Goal: Navigation & Orientation: Find specific page/section

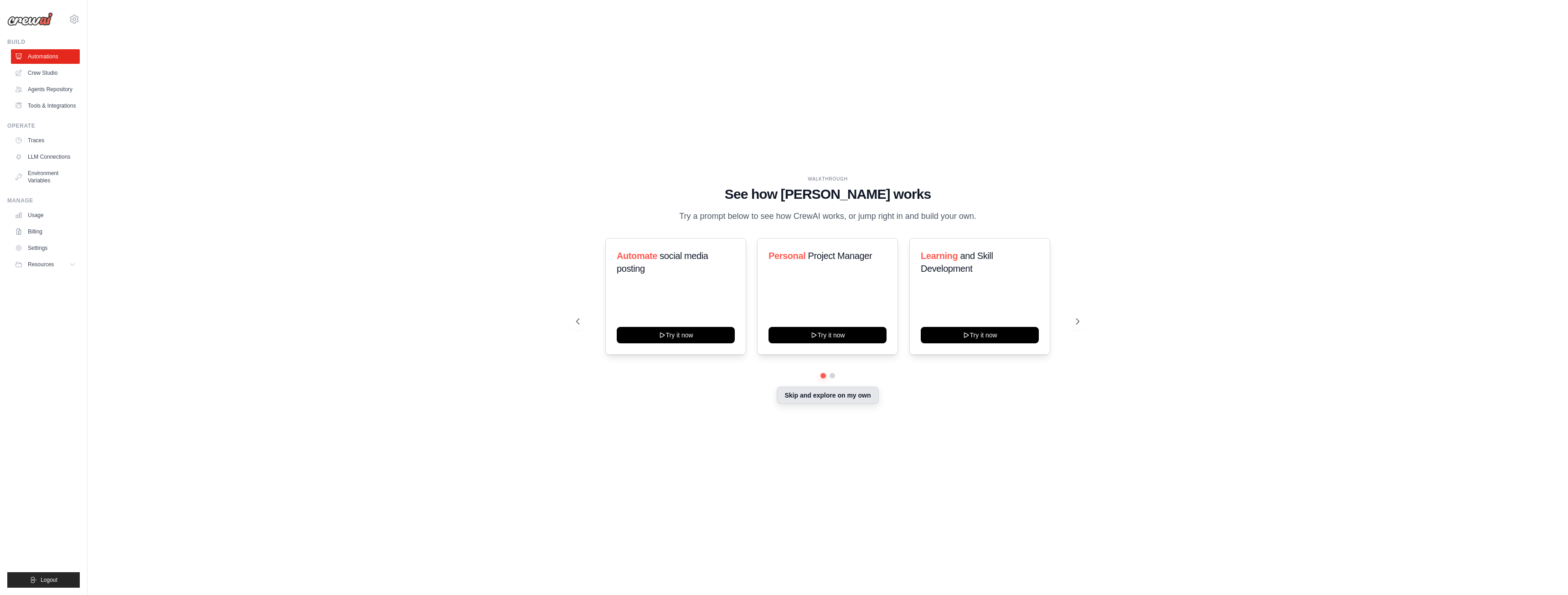
click at [830, 398] on button "Skip and explore on my own" at bounding box center [827, 395] width 102 height 17
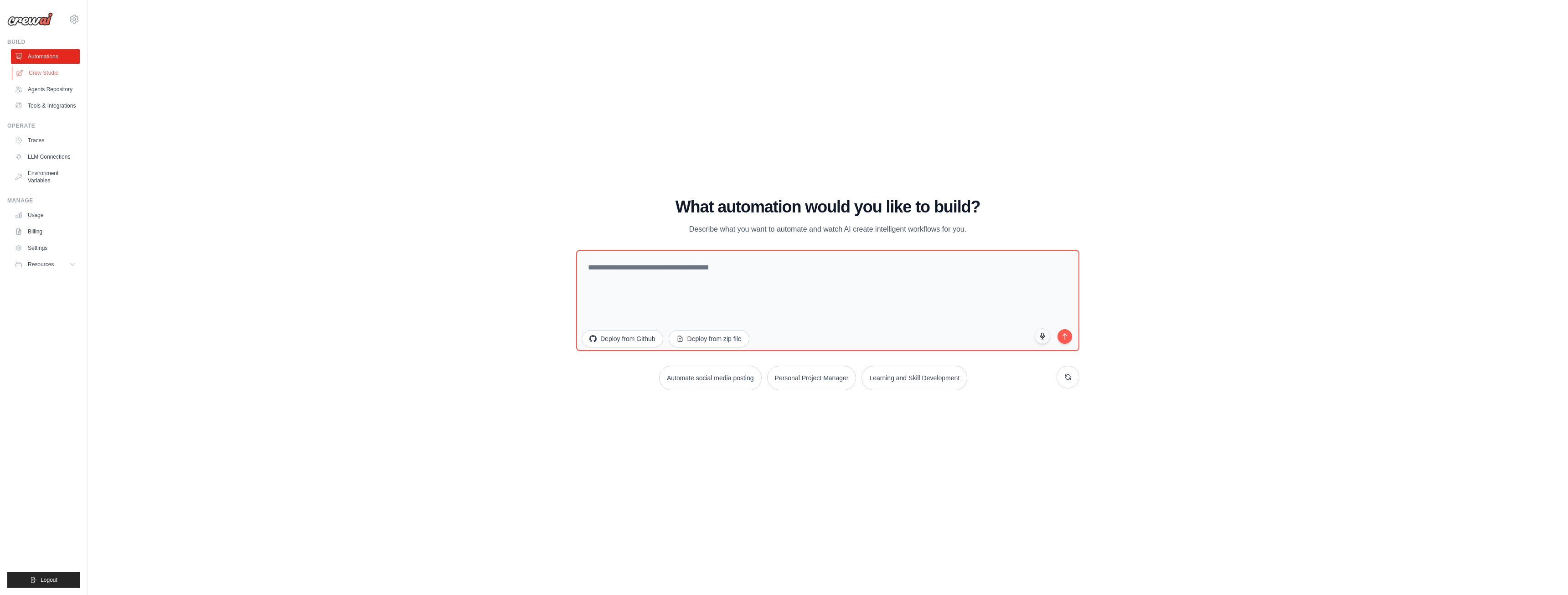
click at [48, 74] on link "Crew Studio" at bounding box center [46, 73] width 69 height 15
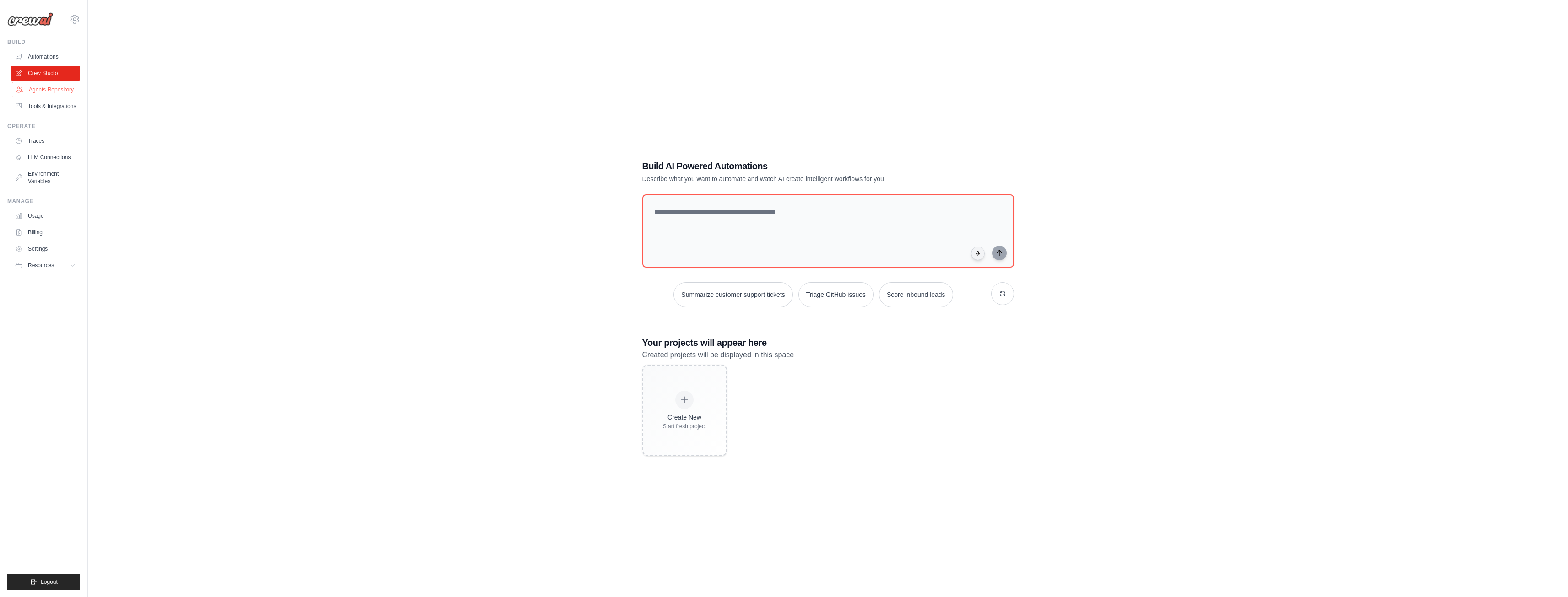
click at [46, 88] on link "Agents Repository" at bounding box center [46, 90] width 69 height 15
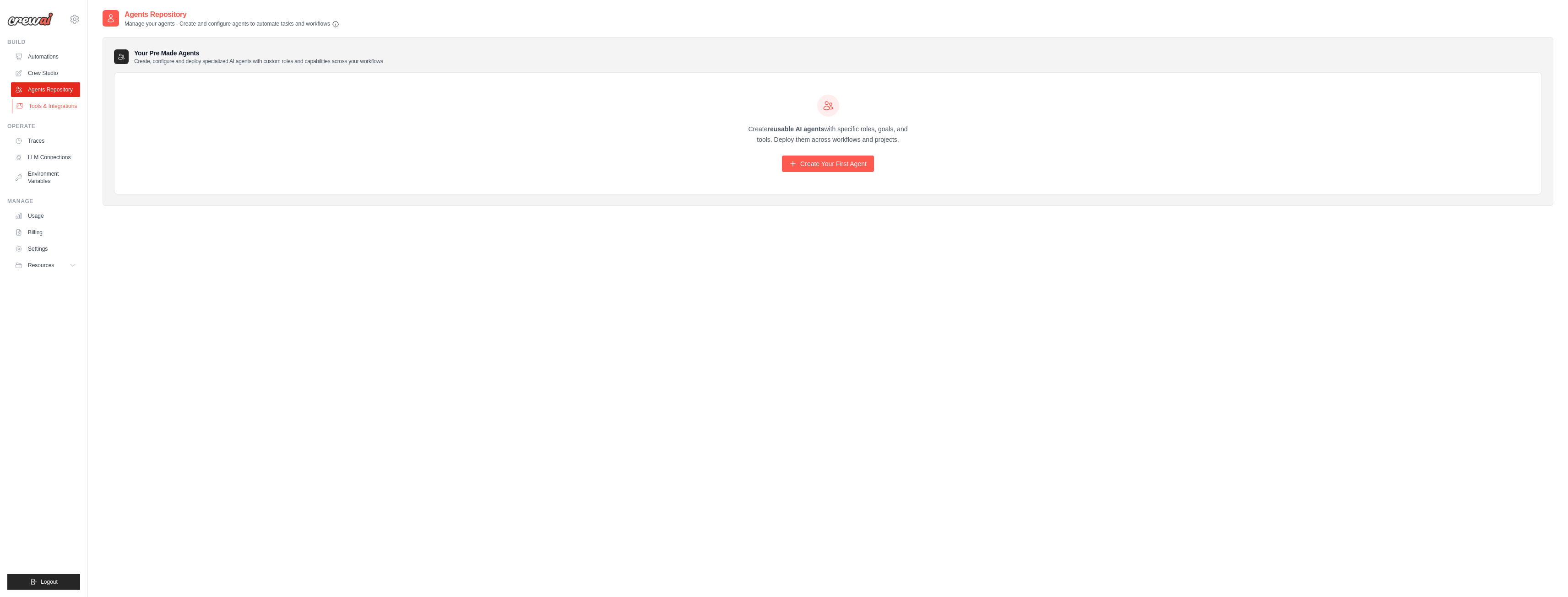
click at [54, 109] on link "Tools & Integrations" at bounding box center [46, 106] width 69 height 15
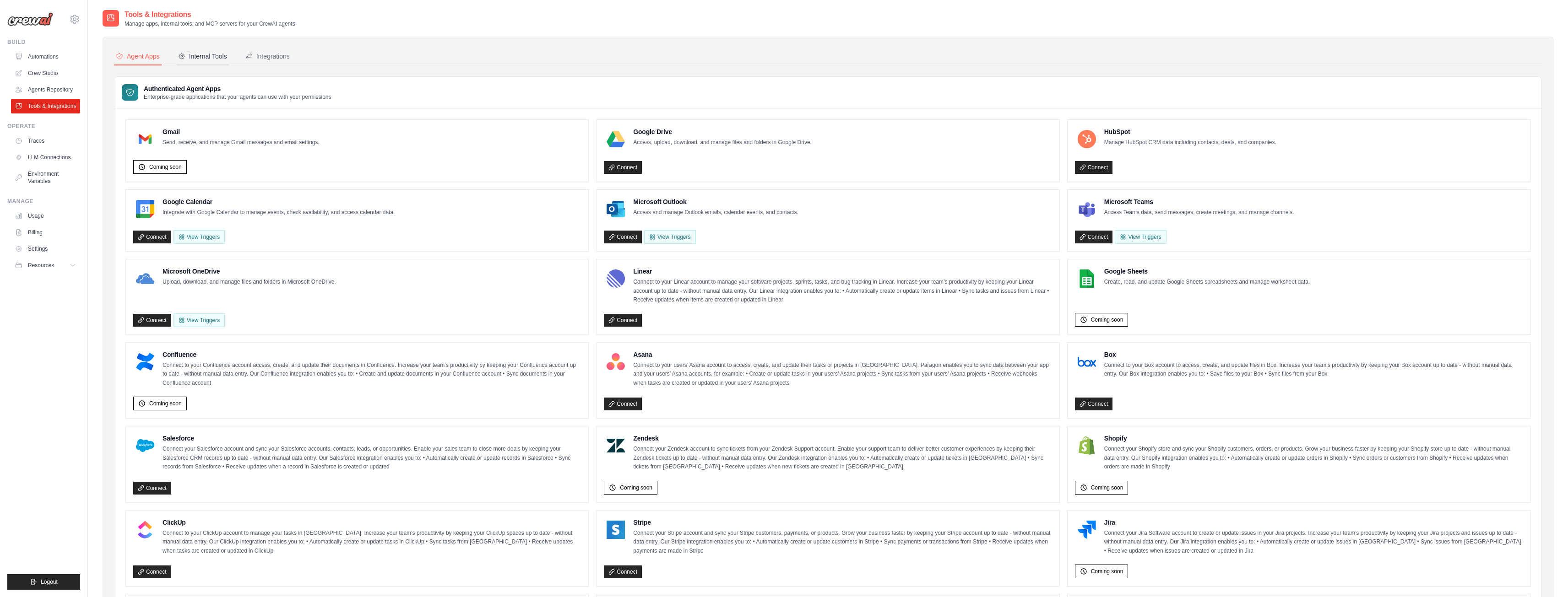
click at [201, 59] on div "Internal Tools" at bounding box center [202, 56] width 49 height 9
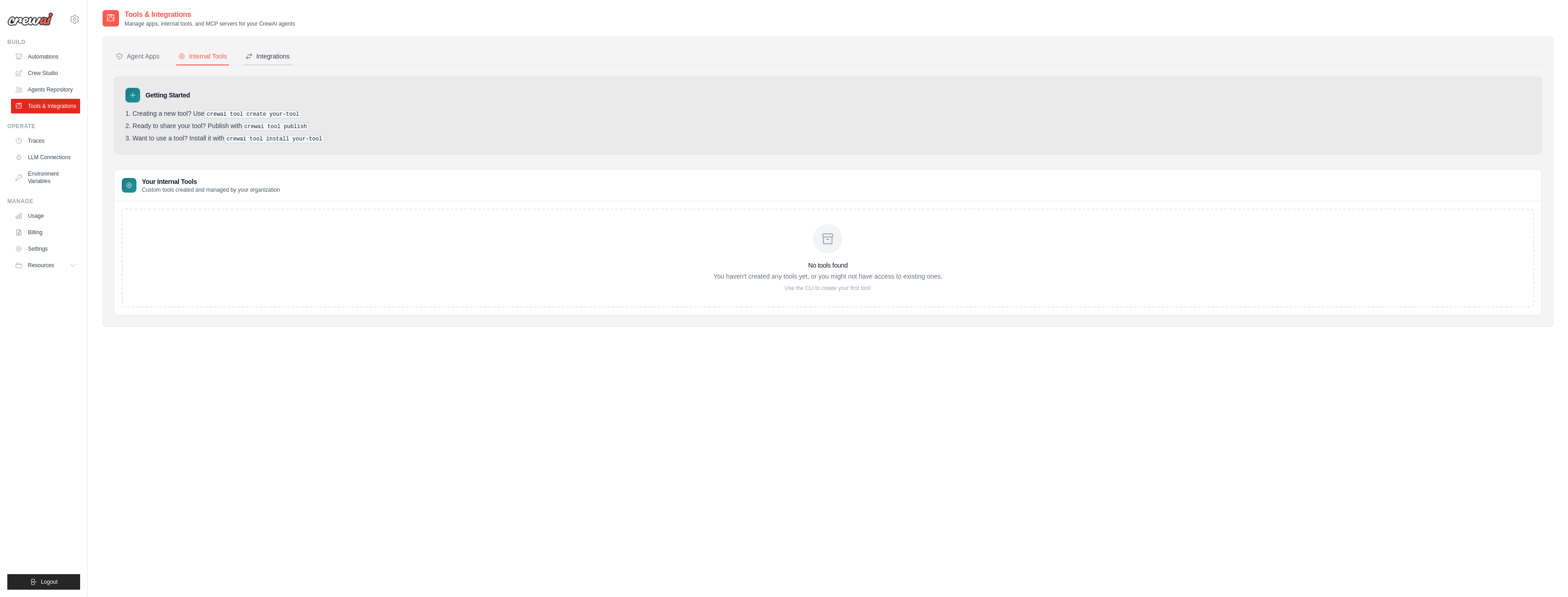
click at [290, 52] on button "Integrations" at bounding box center [267, 57] width 48 height 17
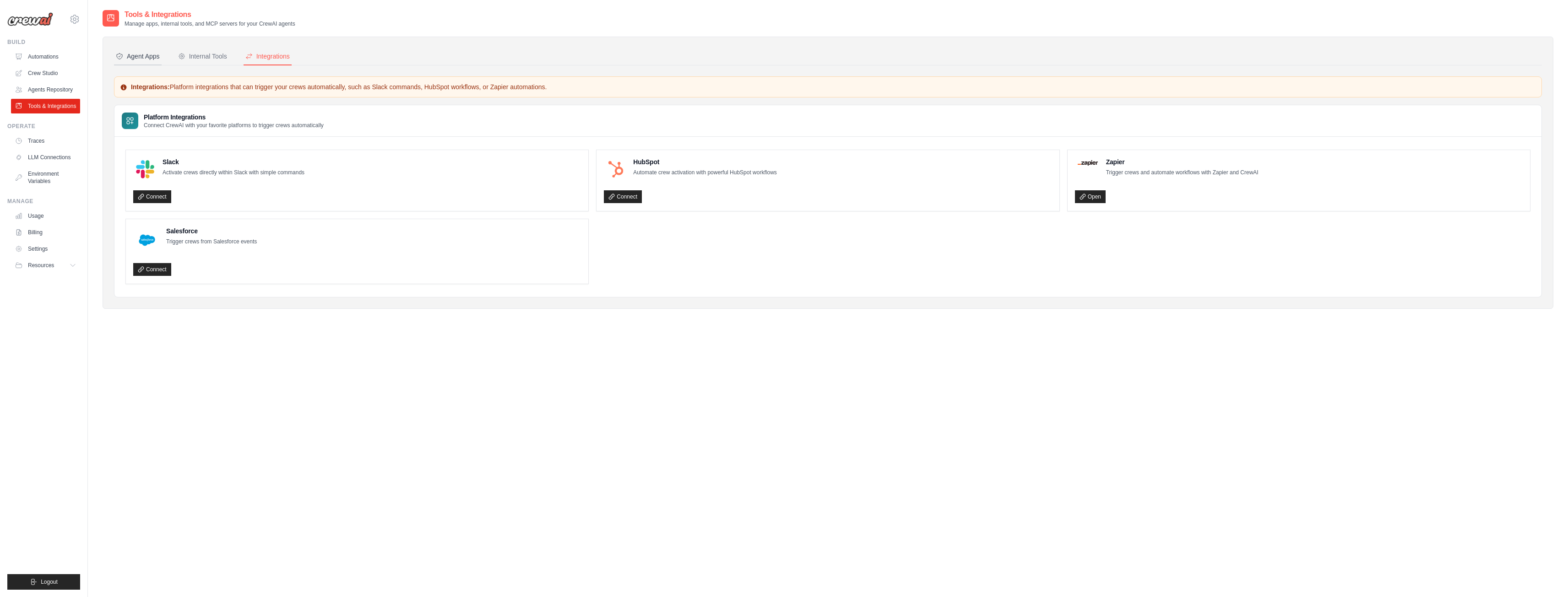
click at [145, 57] on div "Agent Apps" at bounding box center [138, 56] width 44 height 9
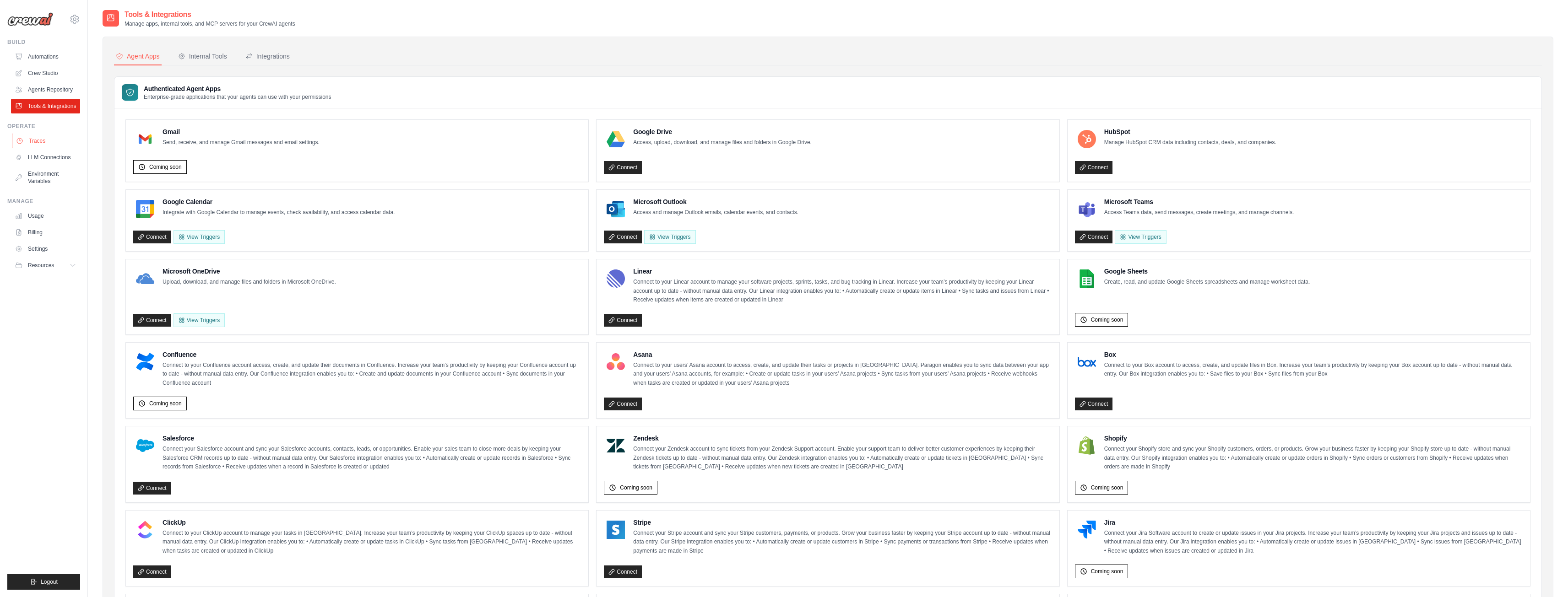
click at [60, 139] on link "Traces" at bounding box center [46, 141] width 69 height 15
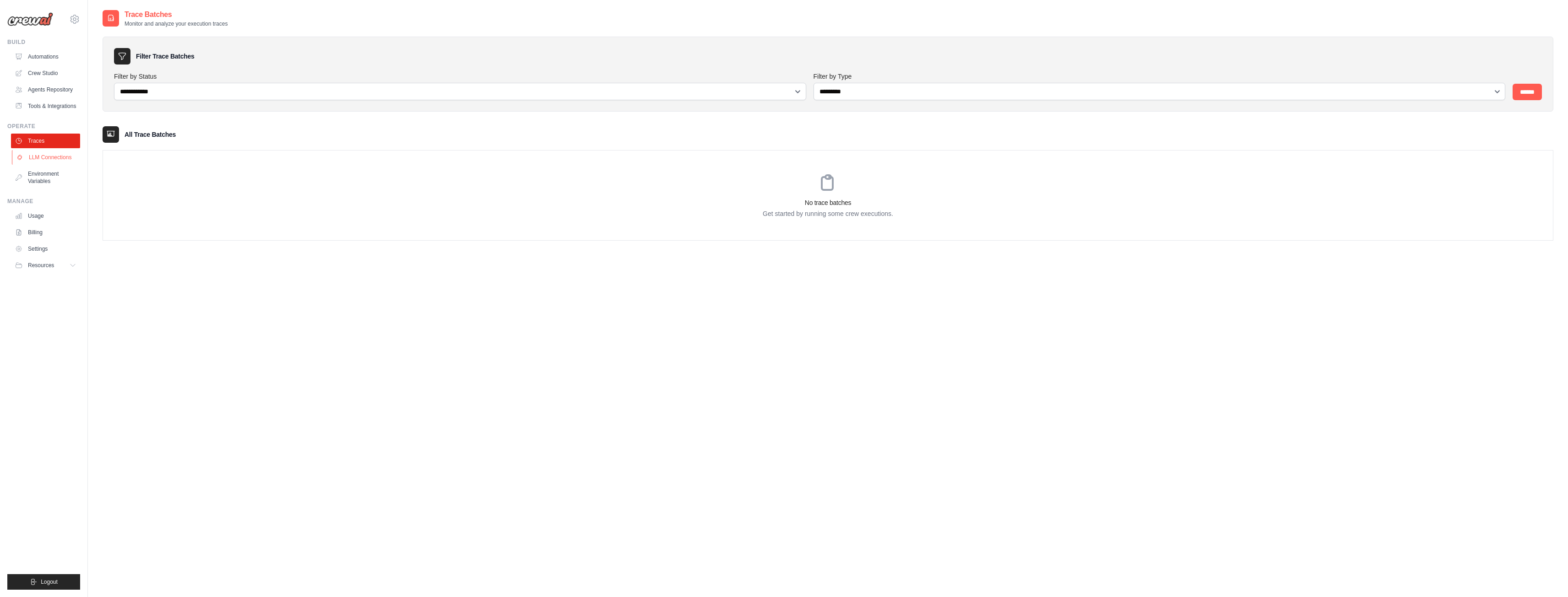
click at [48, 156] on link "LLM Connections" at bounding box center [46, 158] width 69 height 15
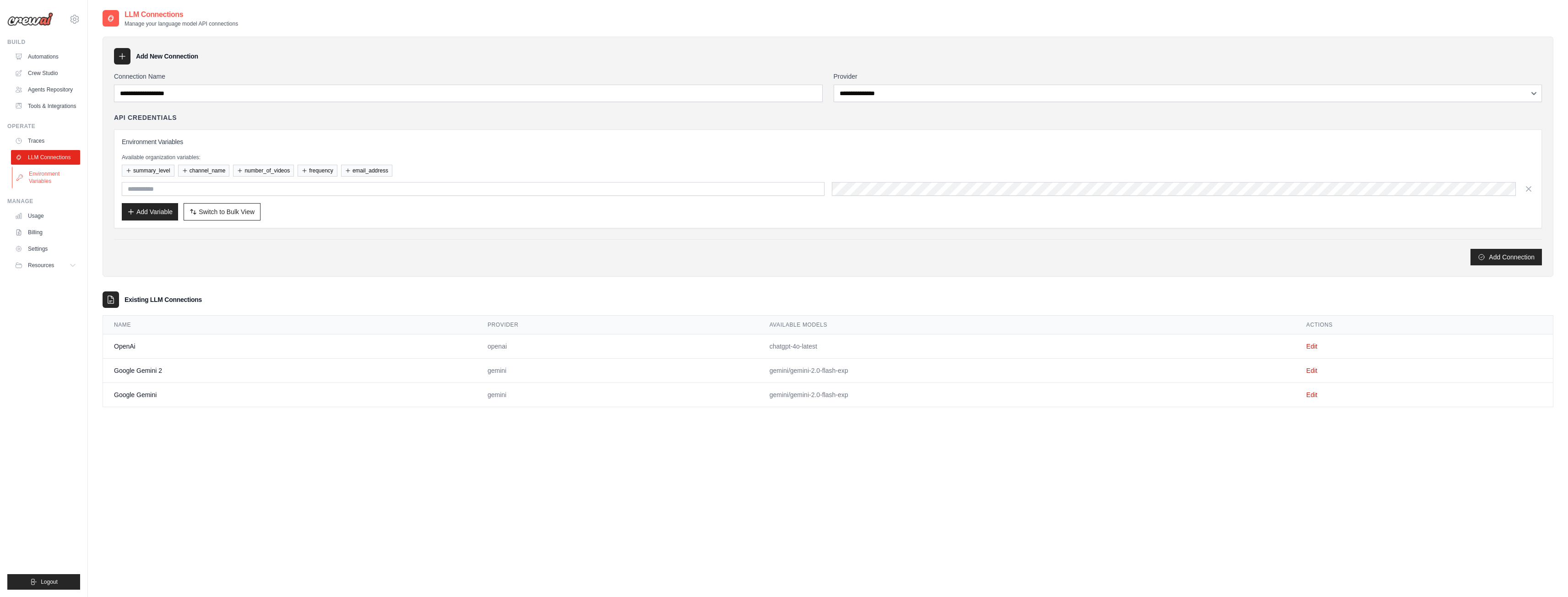
click at [54, 178] on link "Environment Variables" at bounding box center [46, 178] width 69 height 22
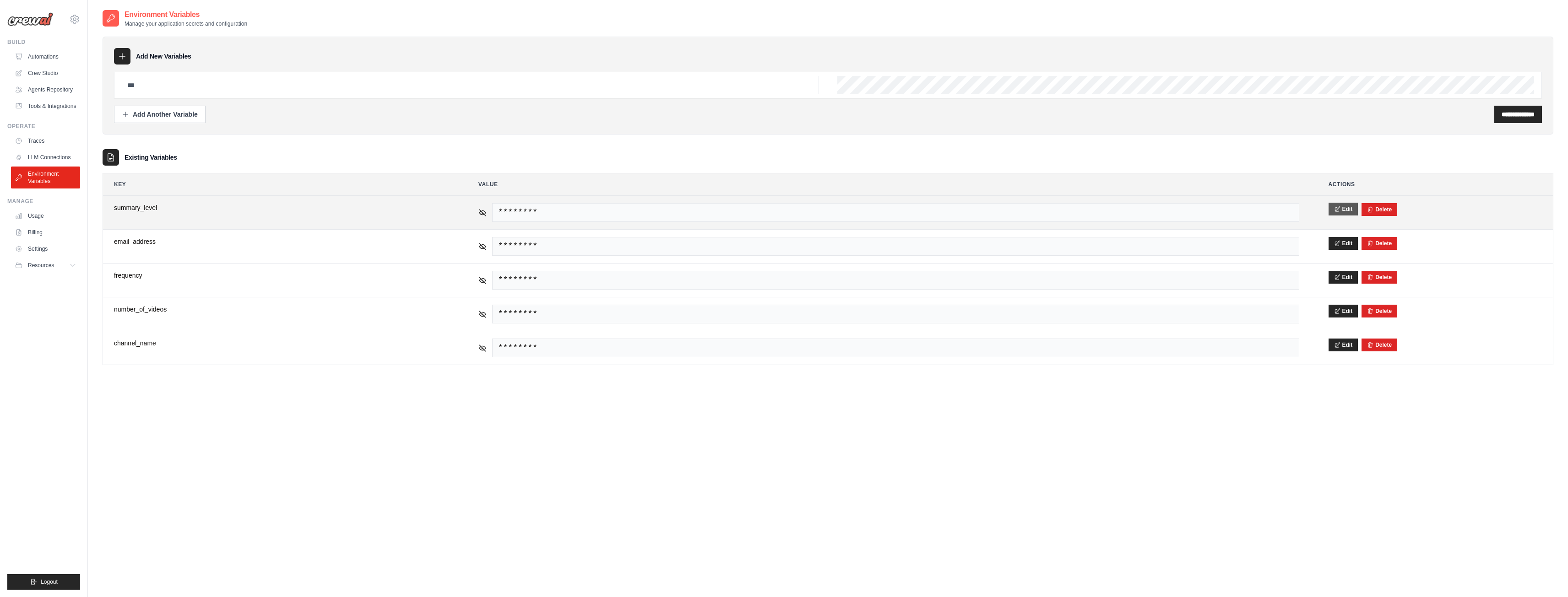
click at [1346, 206] on button "Edit" at bounding box center [1343, 209] width 30 height 13
click at [1343, 206] on button "Save" at bounding box center [1340, 209] width 24 height 13
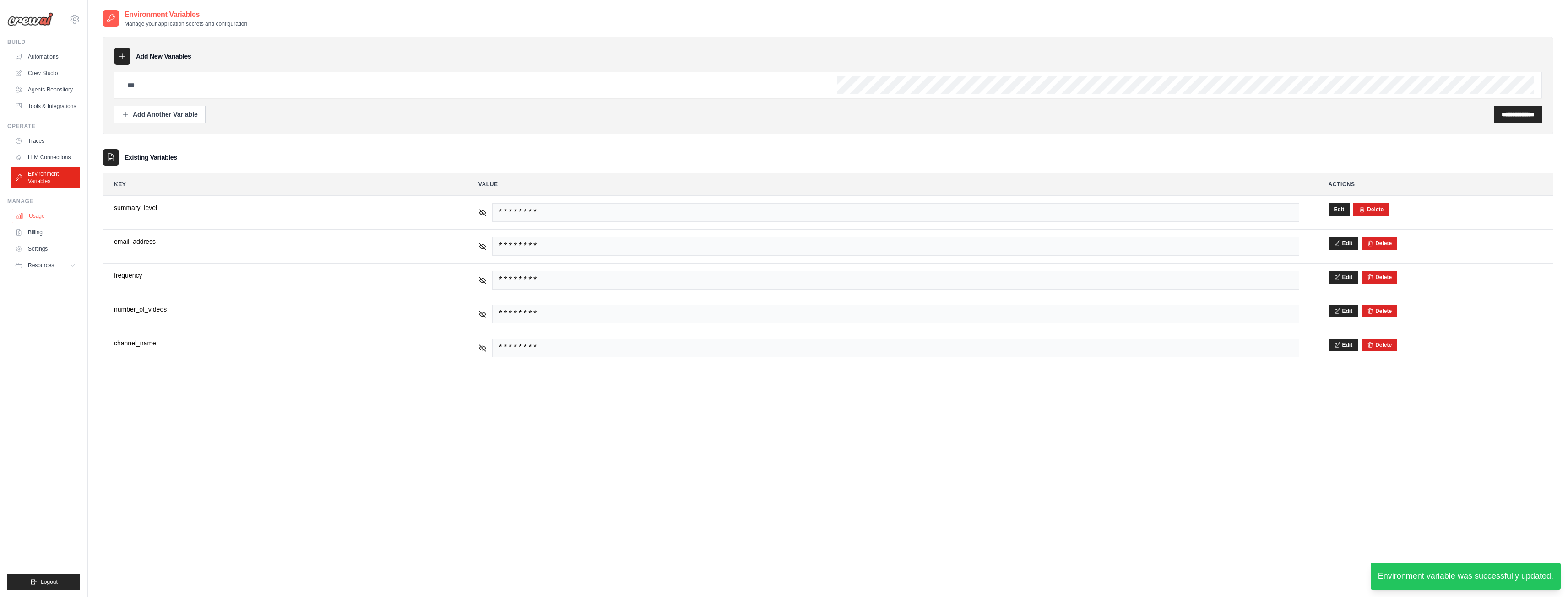
click at [48, 216] on link "Usage" at bounding box center [46, 216] width 69 height 15
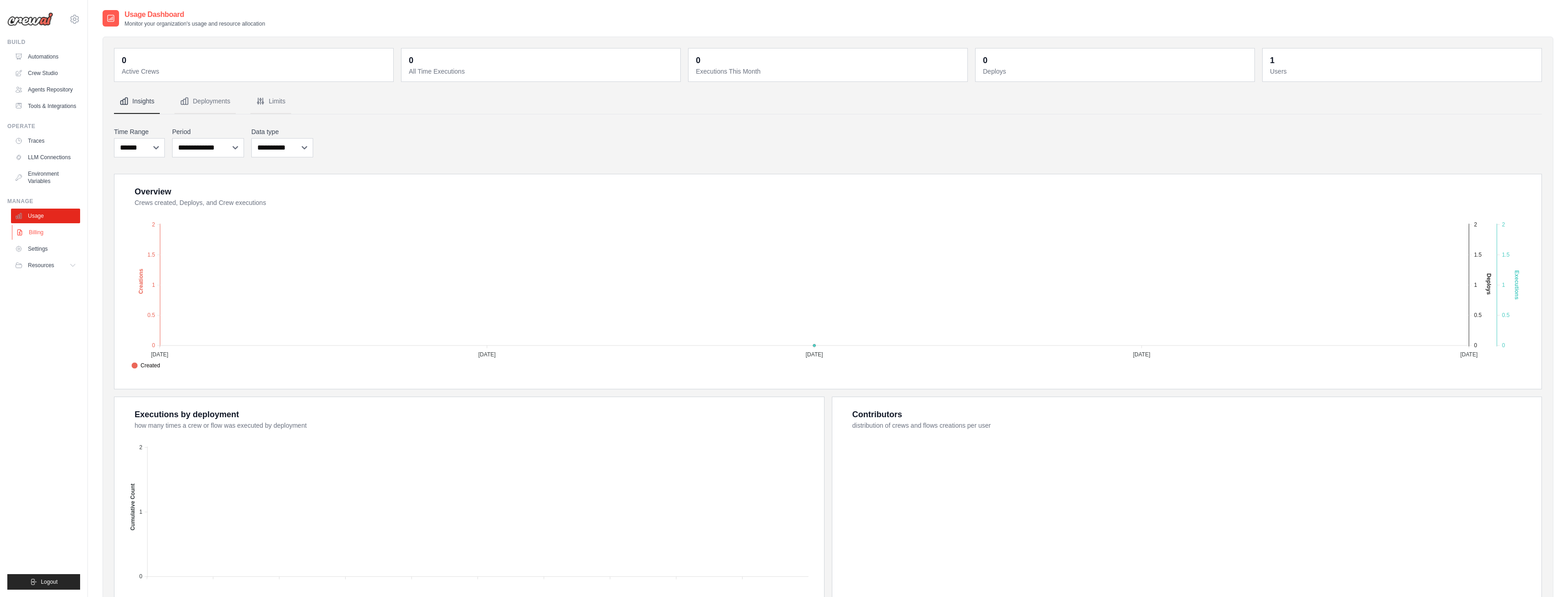
click at [47, 232] on link "Billing" at bounding box center [46, 232] width 69 height 15
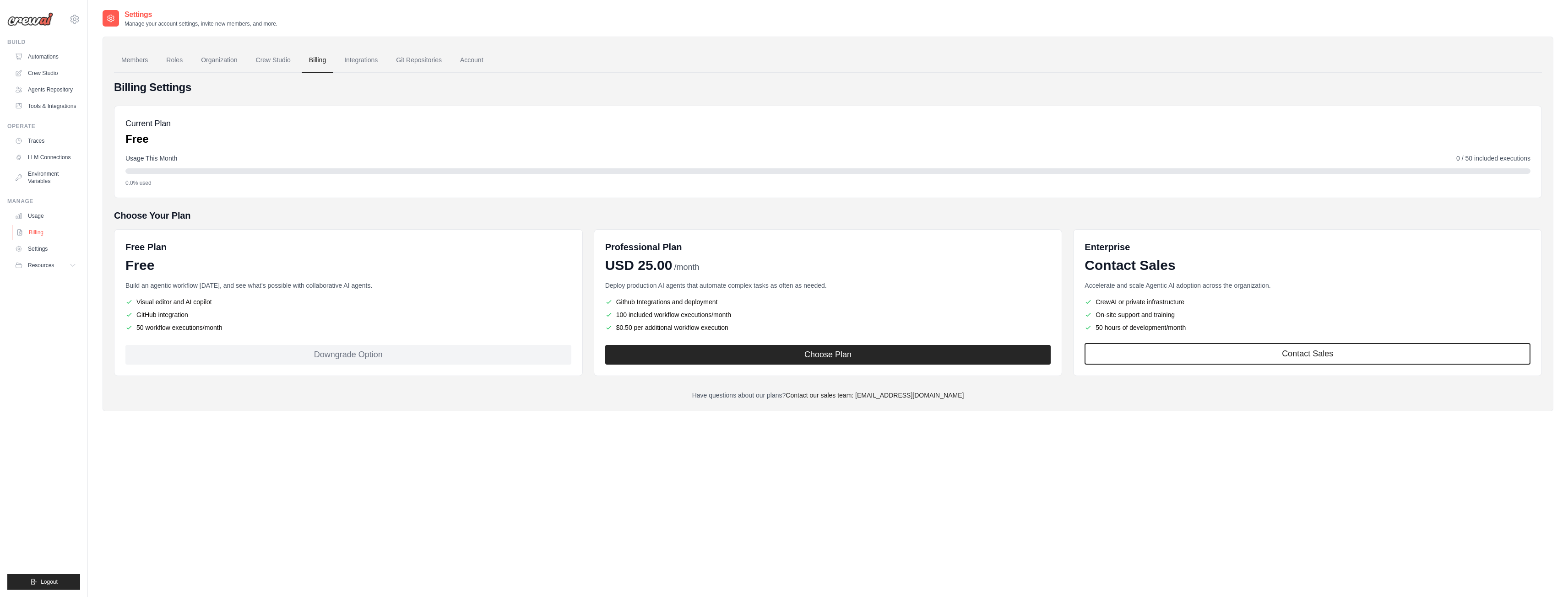
click at [40, 228] on link "Billing" at bounding box center [46, 232] width 69 height 15
click at [72, 265] on icon at bounding box center [73, 266] width 4 height 2
click at [45, 234] on link "Billing" at bounding box center [46, 232] width 69 height 15
click at [32, 269] on button "Resources" at bounding box center [46, 265] width 69 height 15
click at [49, 329] on link "Video Tutorials" at bounding box center [49, 324] width 64 height 13
